Goal: Task Accomplishment & Management: Use online tool/utility

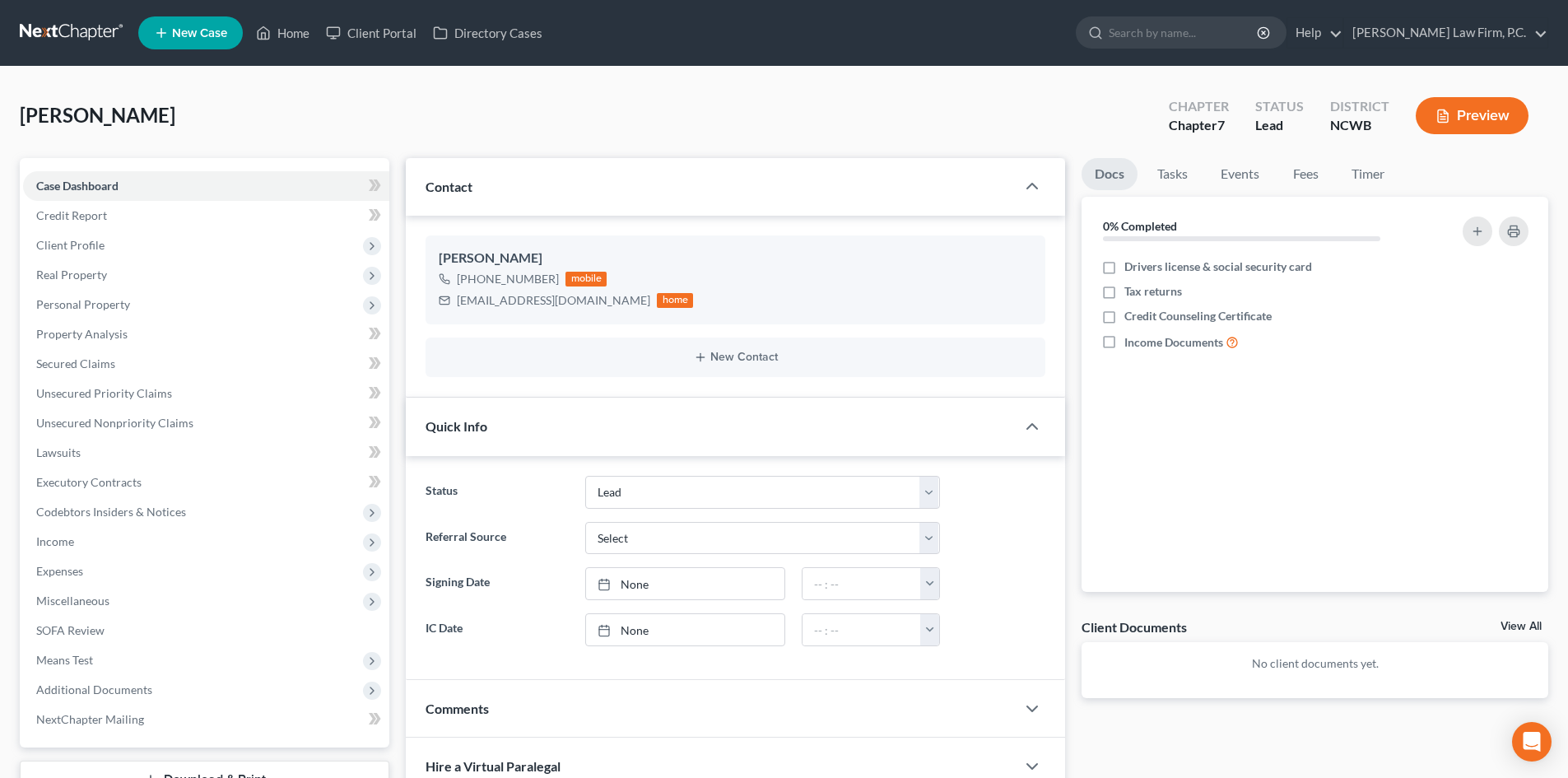
select select "5"
click at [293, 29] on link "Home" at bounding box center [283, 32] width 70 height 30
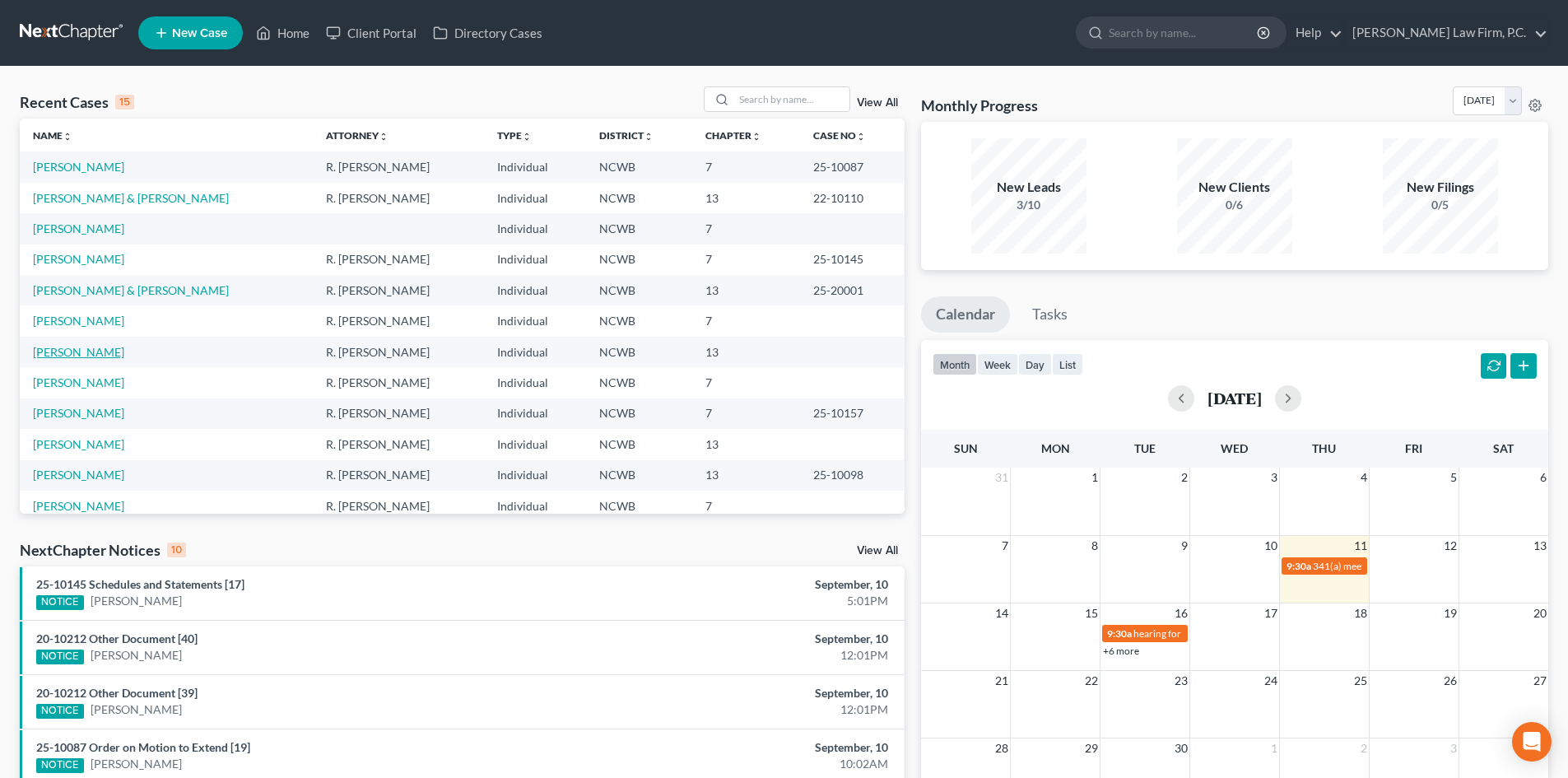
click at [84, 345] on link "[PERSON_NAME]" at bounding box center [78, 352] width 92 height 14
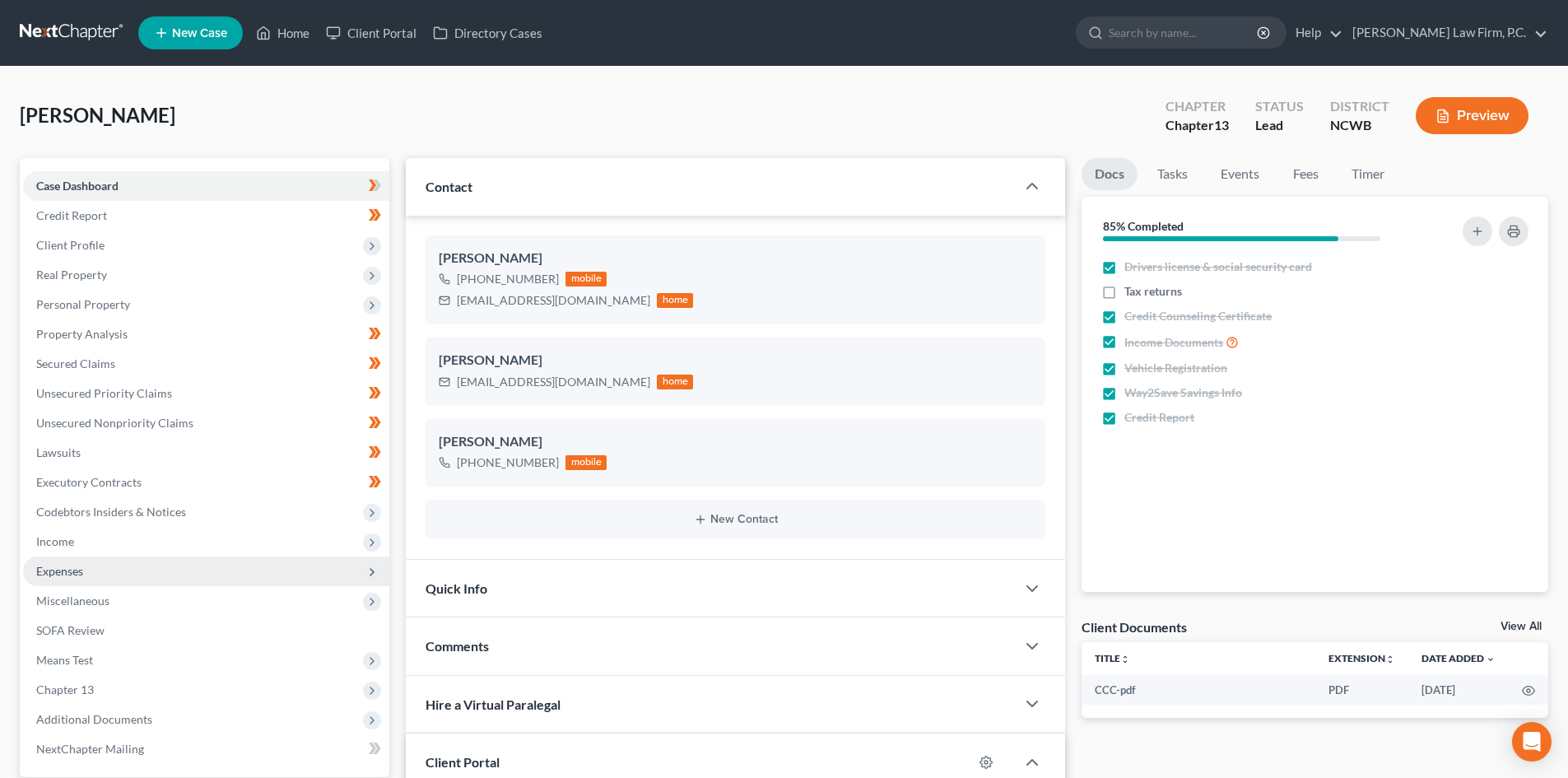
click at [87, 574] on span "Expenses" at bounding box center [206, 571] width 366 height 30
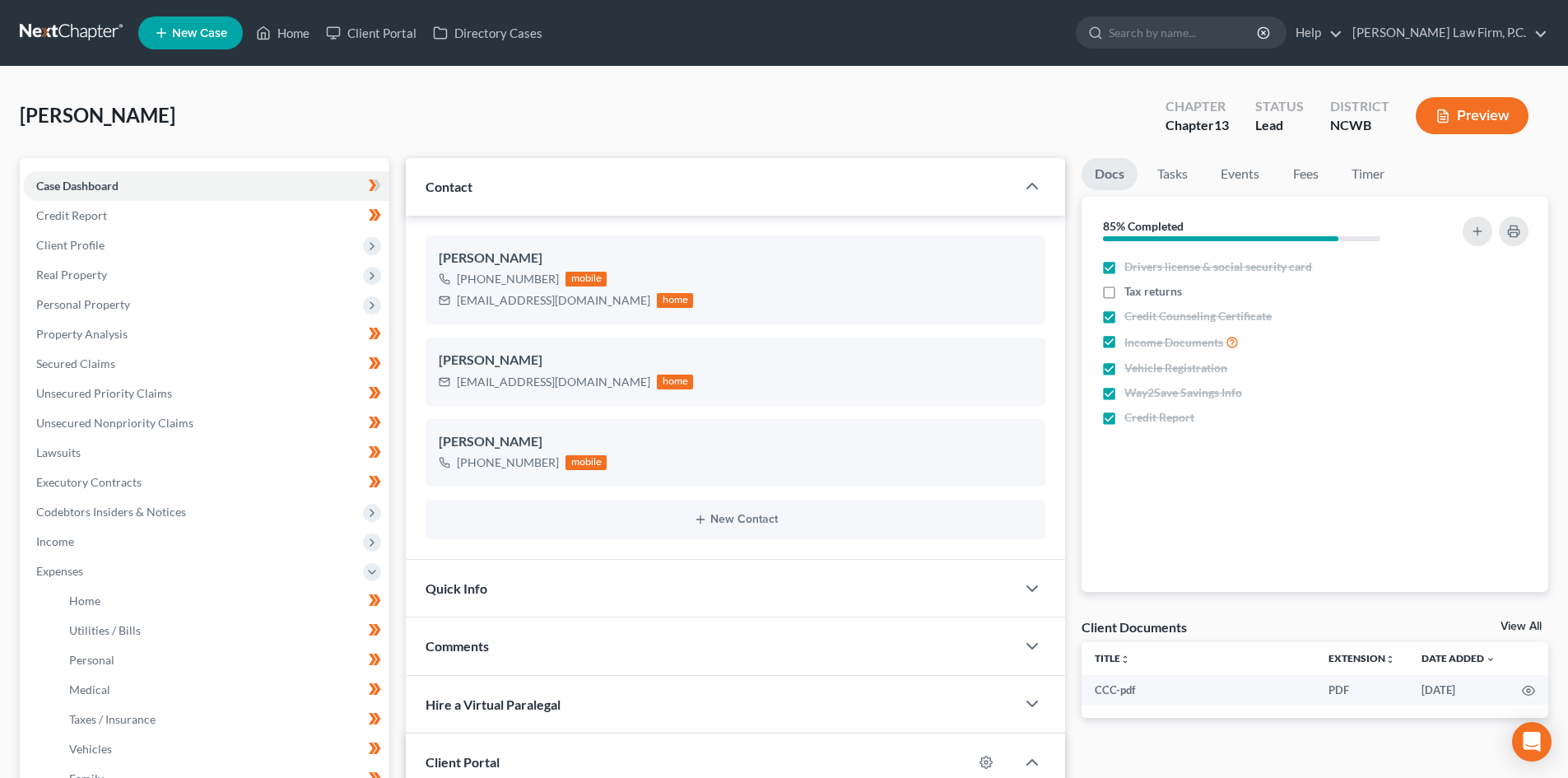
click at [1464, 117] on button "Preview" at bounding box center [1471, 116] width 112 height 37
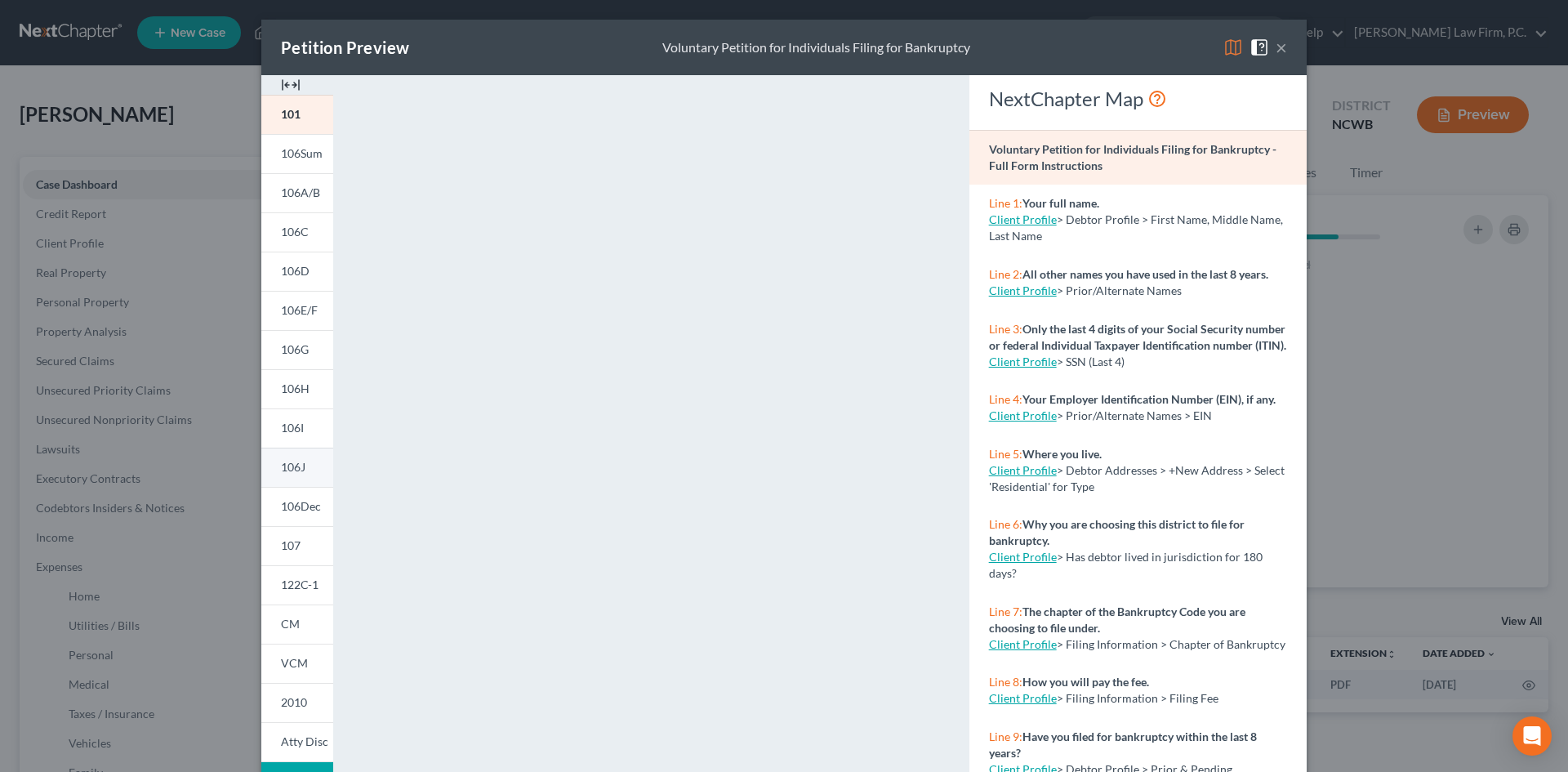
click at [283, 465] on span "106J" at bounding box center [292, 466] width 24 height 14
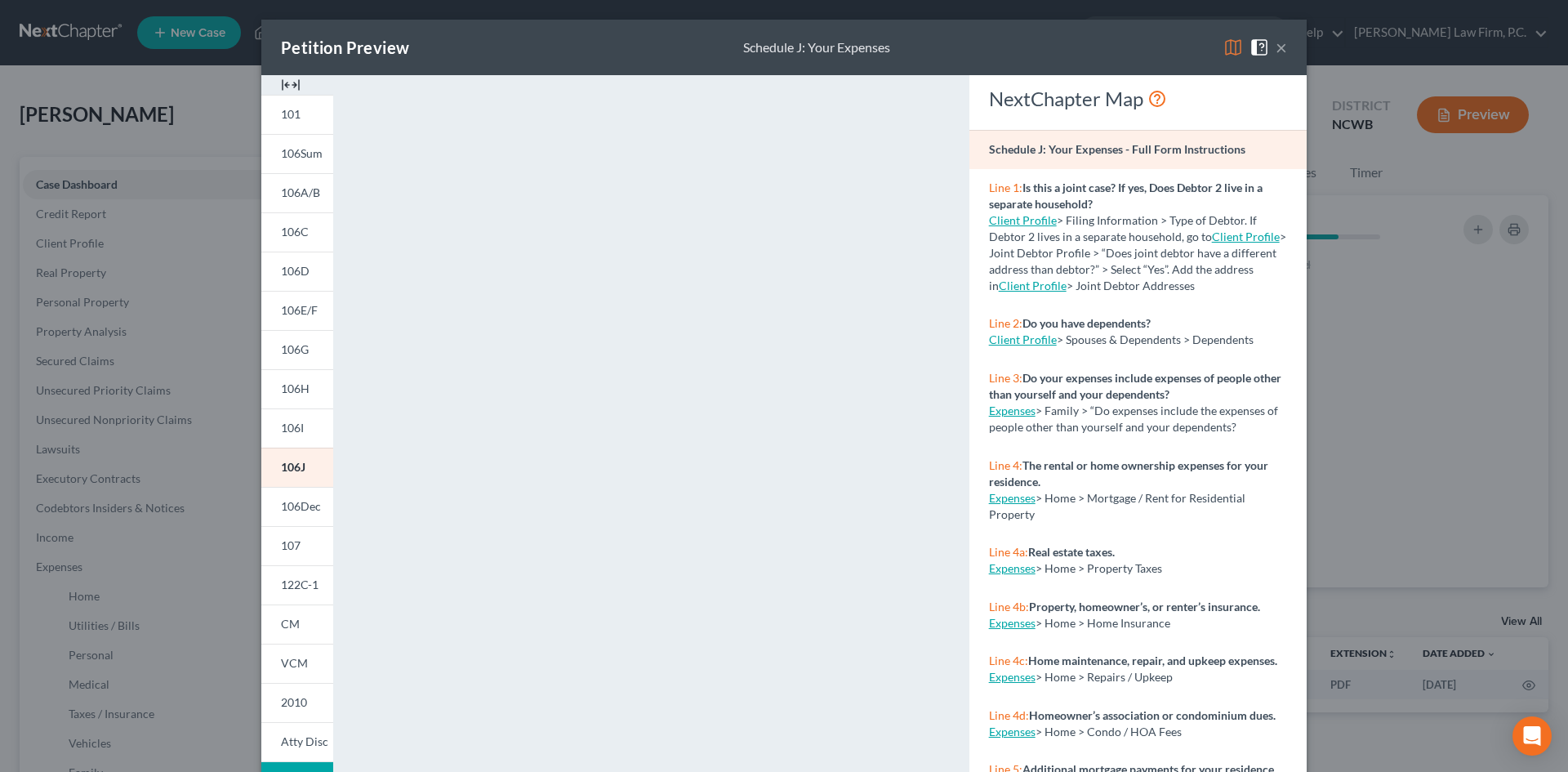
click at [1279, 42] on button "×" at bounding box center [1282, 47] width 12 height 20
